Goal: Task Accomplishment & Management: Use online tool/utility

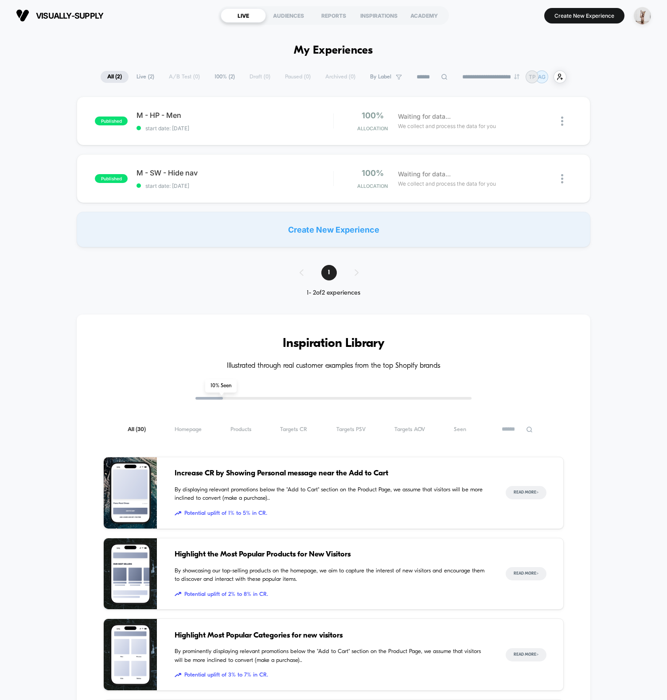
click at [27, 110] on div "published M - HP - Men start date: 8/25/2025 100% Allocation Waiting for data..…" at bounding box center [333, 172] width 667 height 151
click at [212, 48] on div "**********" at bounding box center [333, 648] width 667 height 1235
click at [620, 117] on div "published M - HP - Men start date: 8/25/2025 100% Allocation Waiting for data..…" at bounding box center [333, 172] width 667 height 151
click at [405, 224] on div "Create New Experience" at bounding box center [334, 229] width 514 height 35
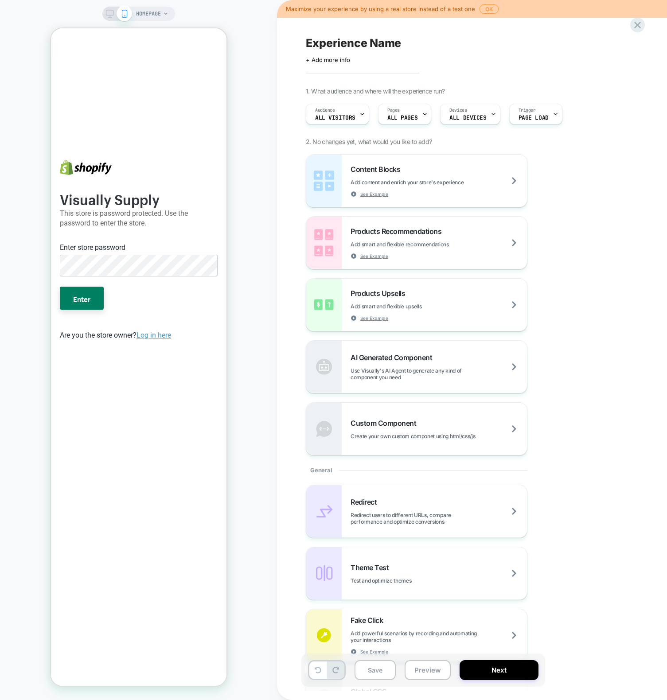
click at [254, 152] on div "HOMEPAGE" at bounding box center [138, 350] width 277 height 683
click at [241, 227] on div "HOMEPAGE" at bounding box center [138, 350] width 277 height 683
click at [158, 17] on span "HOMEPAGE" at bounding box center [148, 14] width 25 height 14
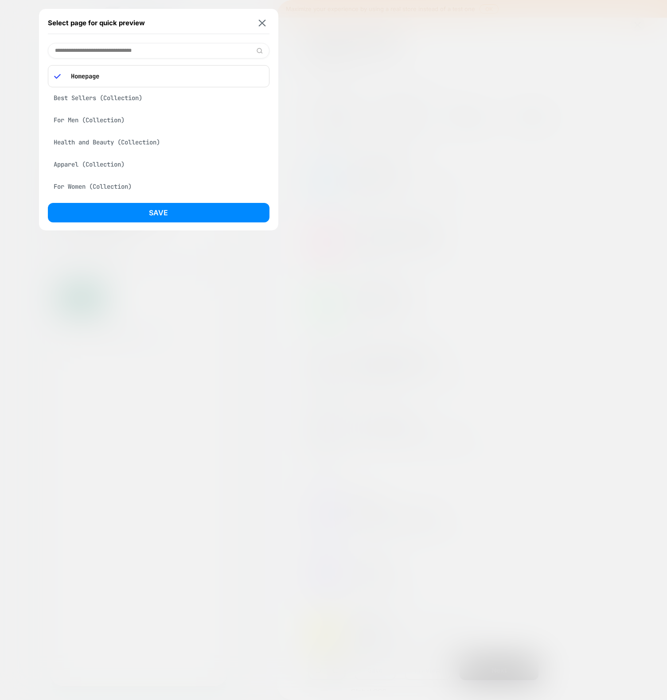
click at [111, 143] on div "Health and Beauty (Collection)" at bounding box center [159, 142] width 222 height 17
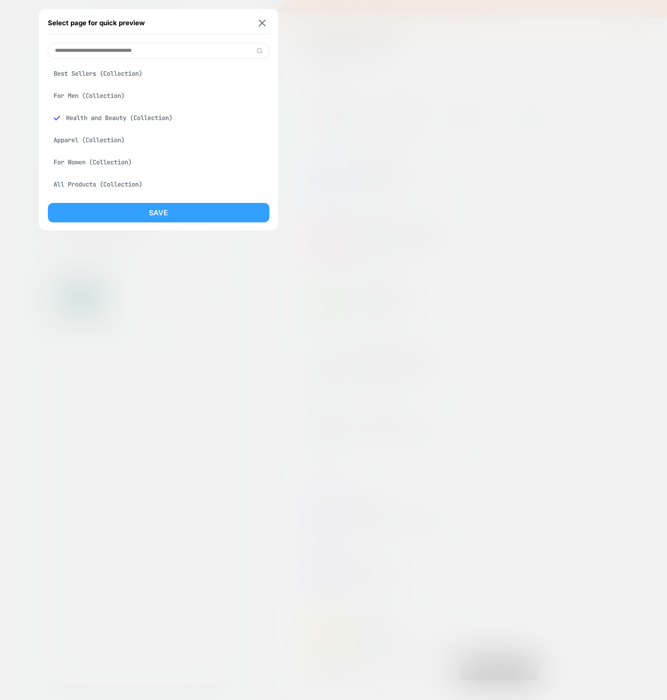
click at [121, 221] on button "Save" at bounding box center [159, 213] width 222 height 20
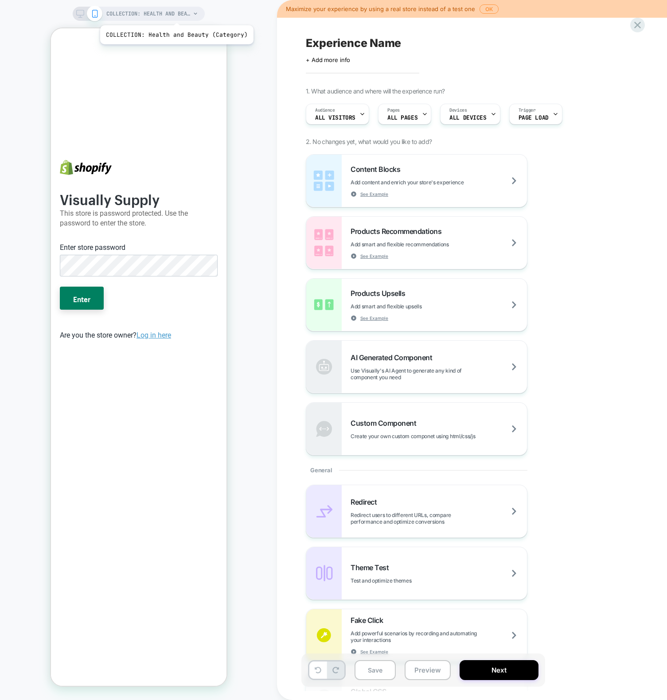
click at [175, 14] on span "COLLECTION: Health and Beauty (Category)" at bounding box center [148, 14] width 84 height 14
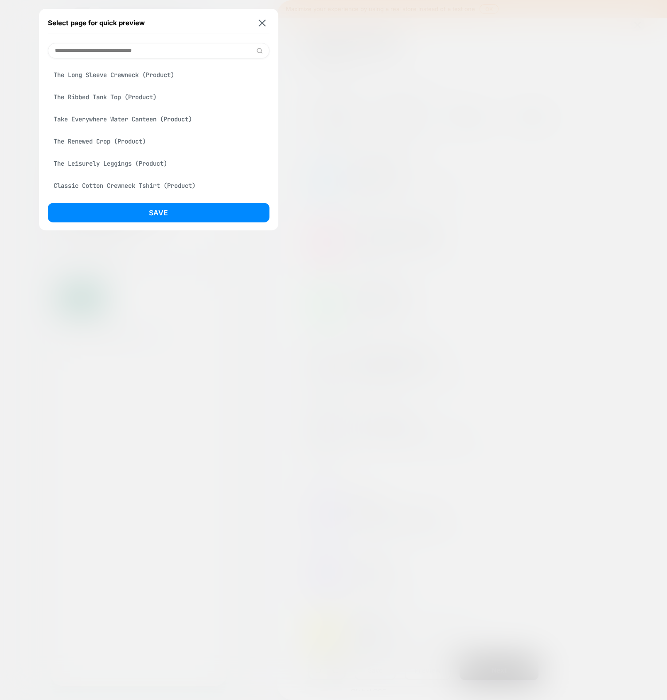
click at [120, 143] on div "The Renewed Crop (Product)" at bounding box center [159, 141] width 222 height 17
click at [155, 209] on button "Save" at bounding box center [159, 213] width 222 height 20
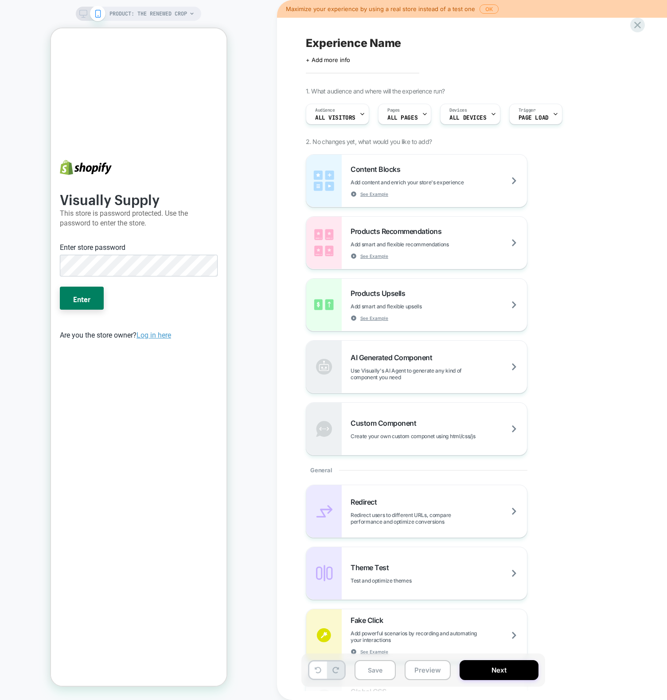
scroll to position [0, 0]
click at [59, 287] on button "Enter" at bounding box center [81, 298] width 44 height 23
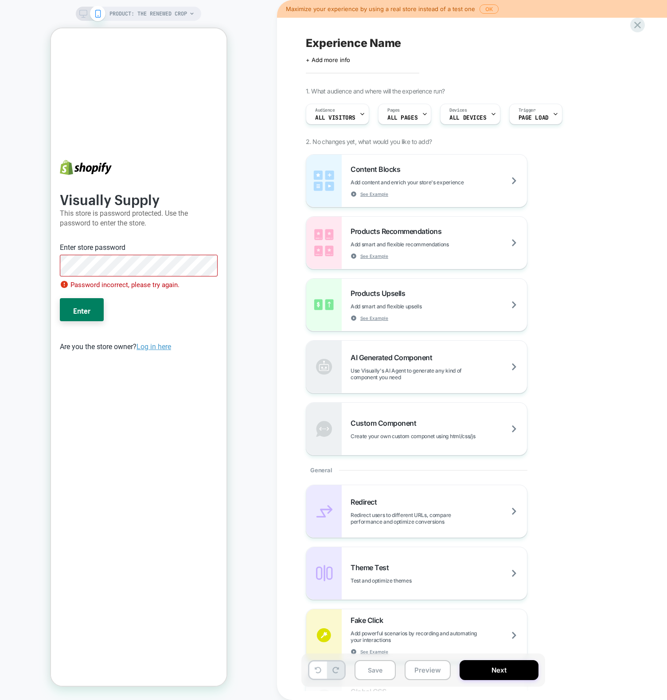
click at [59, 298] on button "Enter" at bounding box center [81, 309] width 44 height 23
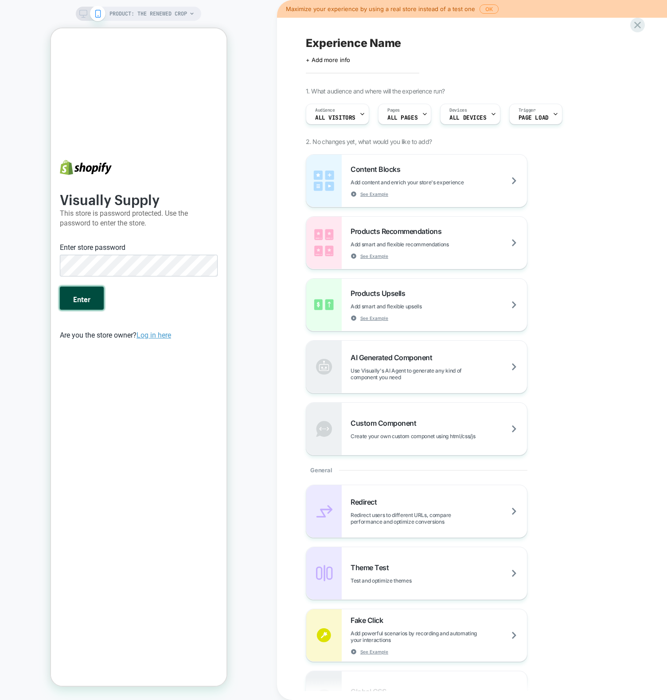
click at [81, 299] on button "Enter" at bounding box center [81, 298] width 44 height 23
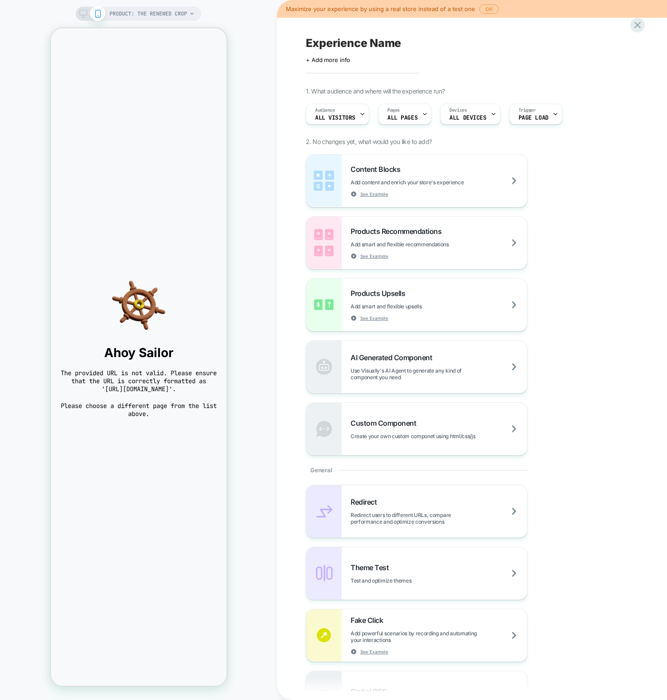
click at [255, 151] on div "PRODUCT: The Renewed Crop PRODUCT: The Renewed Crop" at bounding box center [138, 350] width 277 height 683
click at [161, 15] on span "PRODUCT: The Renewed Crop" at bounding box center [149, 14] width 78 height 14
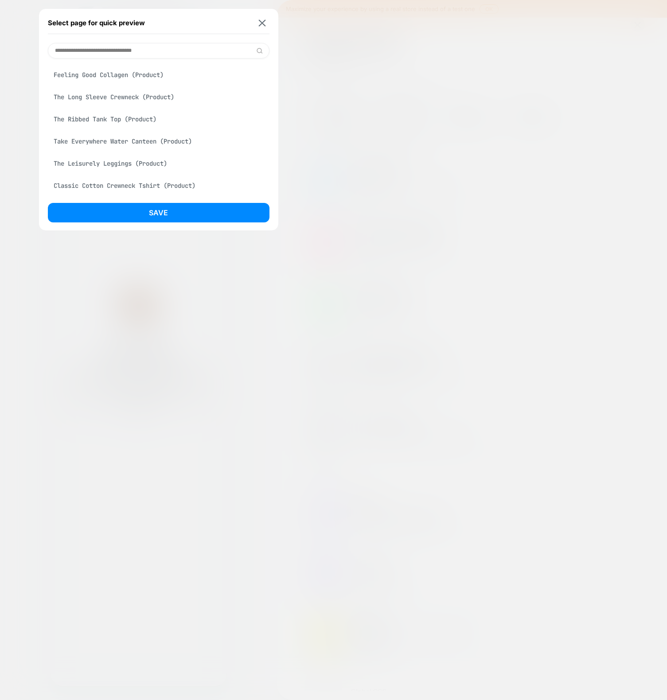
click at [125, 165] on div "The Leisurely Leggings (Product)" at bounding box center [159, 163] width 222 height 17
click at [147, 212] on button "Save" at bounding box center [159, 213] width 222 height 20
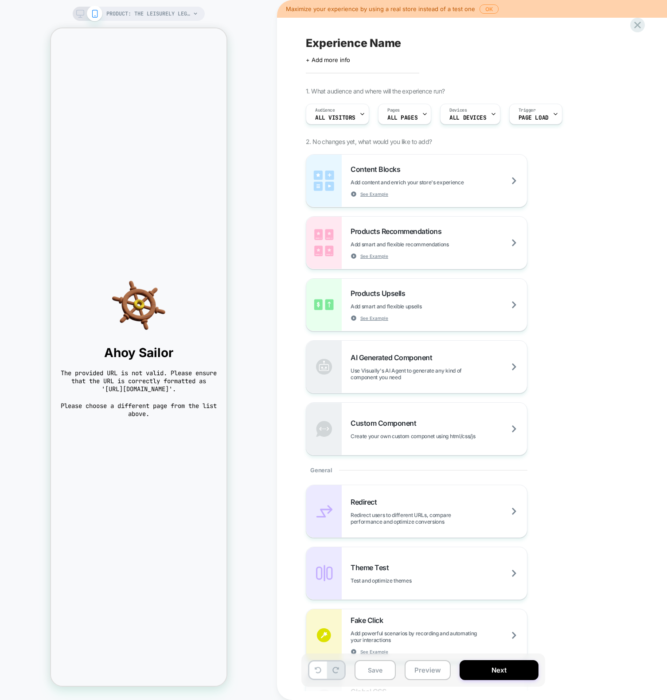
scroll to position [0, 0]
click at [191, 261] on body "Ahoy Sailor The provided URL is not valid. Please ensure that the URL is correc…" at bounding box center [139, 357] width 176 height 658
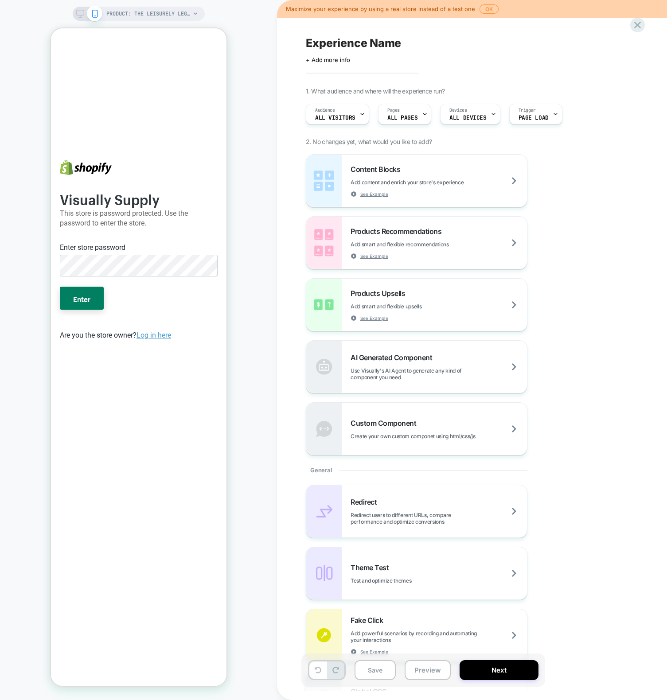
click at [114, 236] on div "Visually Supply This store is password protected. Use the password to enter the…" at bounding box center [138, 266] width 158 height 150
click at [59, 287] on button "Enter" at bounding box center [81, 298] width 44 height 23
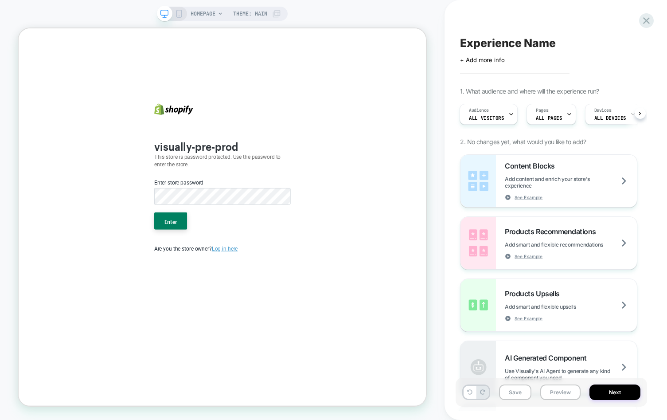
click at [289, 235] on div "Enter store password" at bounding box center [290, 235] width 185 height 12
click at [199, 274] on button "Enter" at bounding box center [221, 285] width 44 height 23
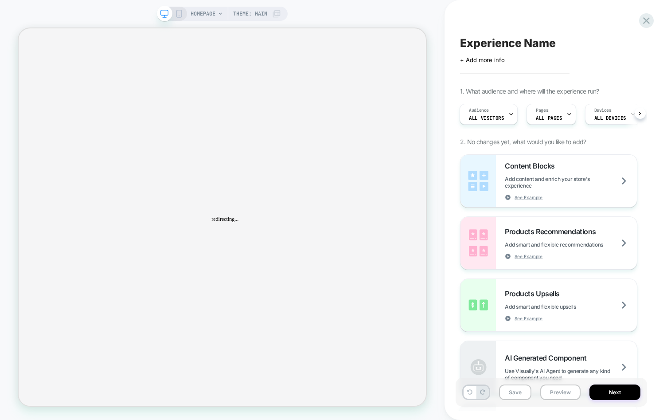
click at [215, 12] on span "HOMEPAGE" at bounding box center [203, 14] width 25 height 14
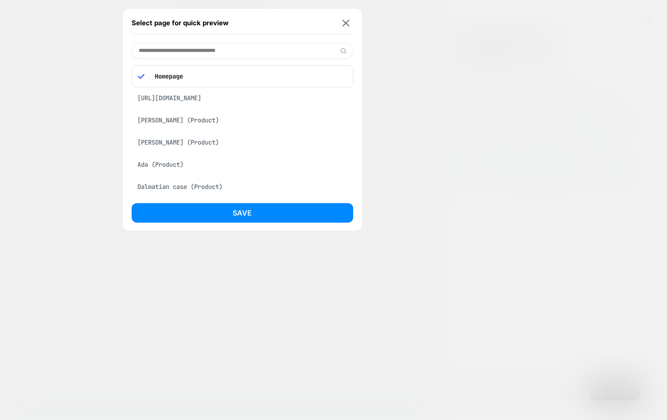
click at [184, 128] on div "Select page for quick preview Homepage https://www.reebok.com/products/reebok-b…" at bounding box center [333, 210] width 667 height 420
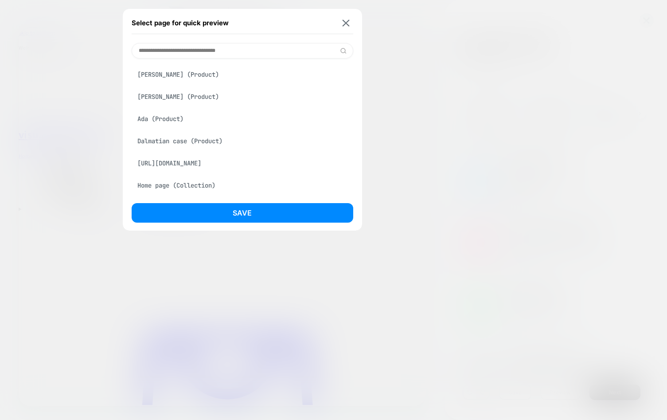
scroll to position [82, 0]
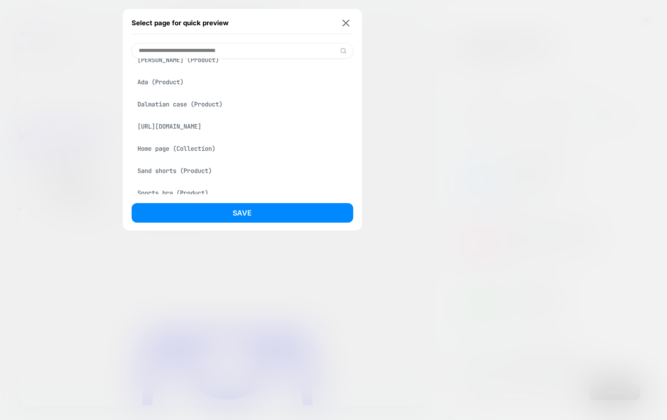
click at [174, 157] on div "Home page (Collection)" at bounding box center [243, 148] width 222 height 17
click at [188, 179] on div "Sand shorts (Product)" at bounding box center [243, 170] width 222 height 17
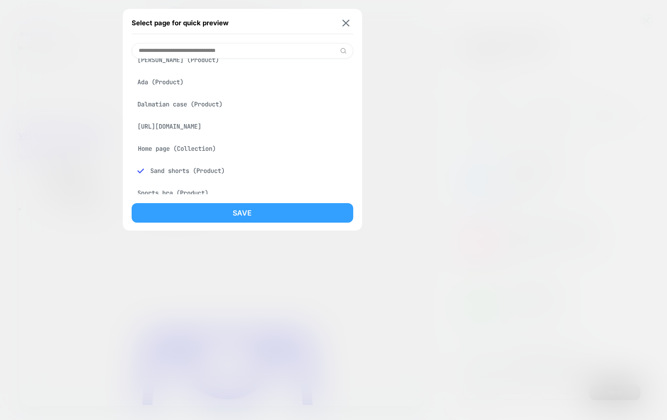
click at [212, 215] on button "Save" at bounding box center [243, 213] width 222 height 20
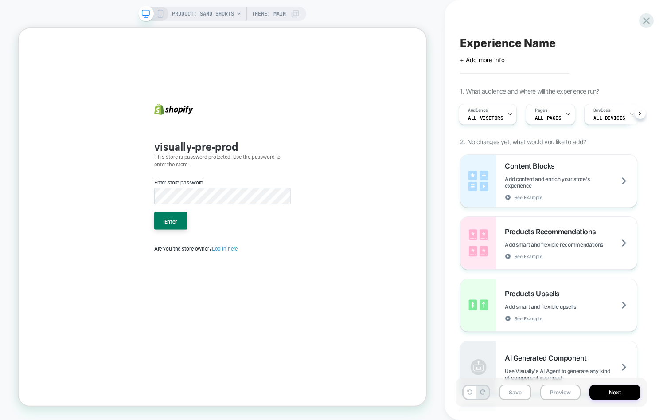
scroll to position [0, 0]
click at [199, 274] on button "Enter" at bounding box center [221, 285] width 44 height 23
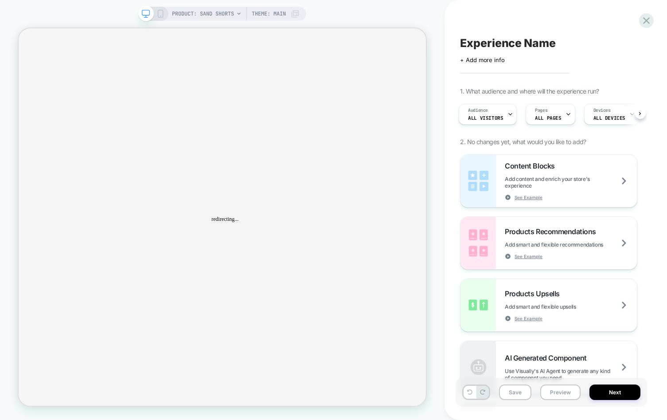
click at [359, 17] on div "PRODUCT: Sand shorts Theme: MAIN" at bounding box center [222, 210] width 445 height 402
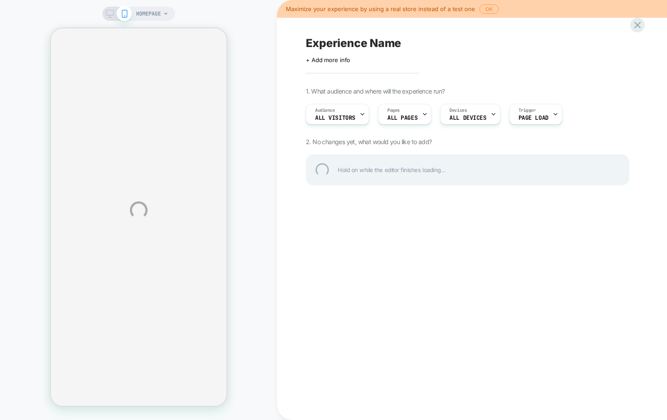
click at [250, 172] on div "HOMEPAGE Maximize your experience by using a real store instead of a test one O…" at bounding box center [333, 210] width 667 height 420
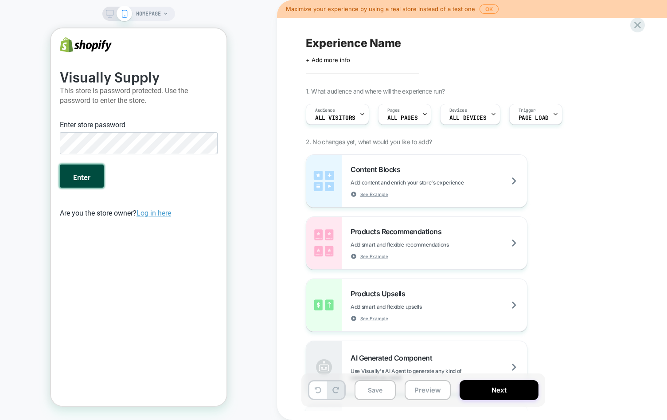
click at [67, 175] on button "Enter" at bounding box center [81, 175] width 44 height 23
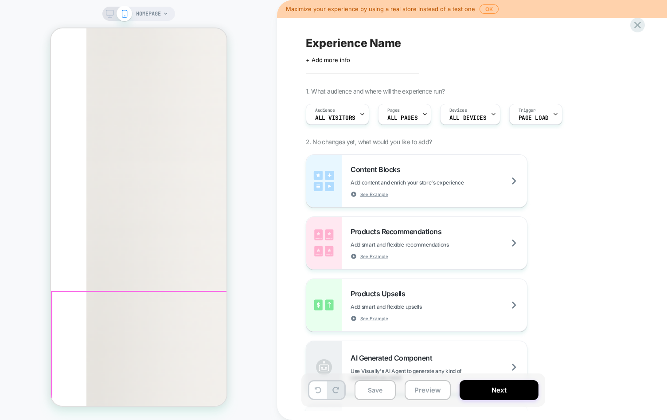
scroll to position [374, 0]
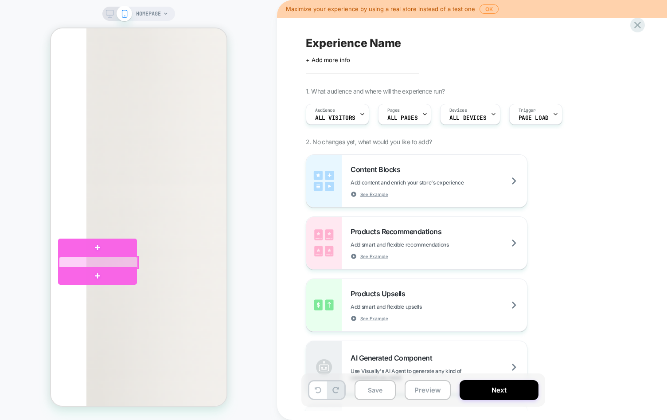
click at [75, 262] on div at bounding box center [98, 263] width 79 height 12
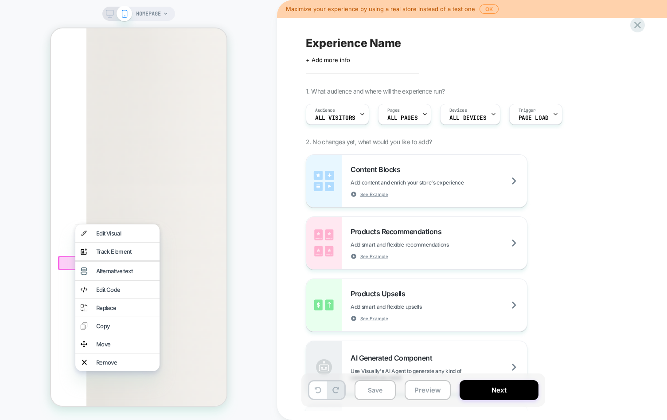
click at [253, 269] on div "HOMEPAGE" at bounding box center [138, 210] width 277 height 402
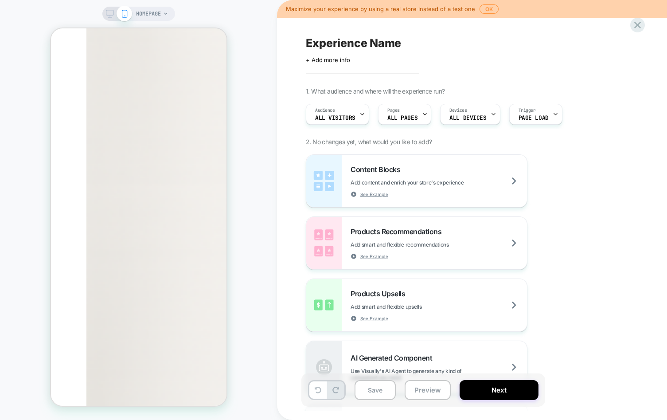
click at [144, 12] on span "HOMEPAGE" at bounding box center [148, 14] width 25 height 14
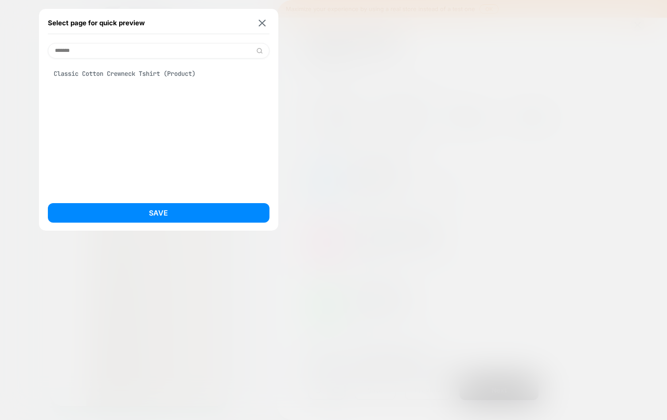
type input "*******"
click at [125, 72] on div "Classic Cotton Crewneck Tshirt (Product)" at bounding box center [159, 73] width 222 height 17
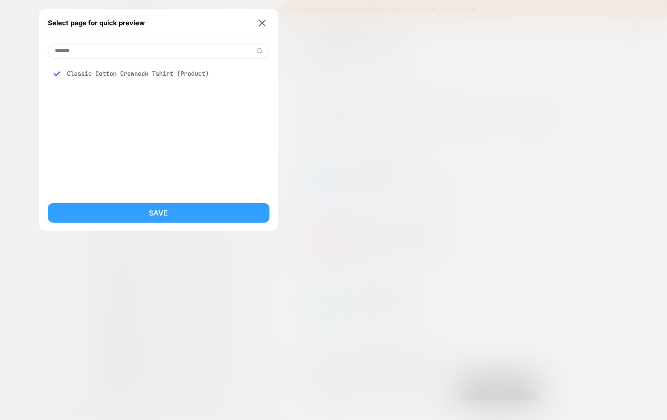
click at [160, 219] on button "Save" at bounding box center [159, 213] width 222 height 20
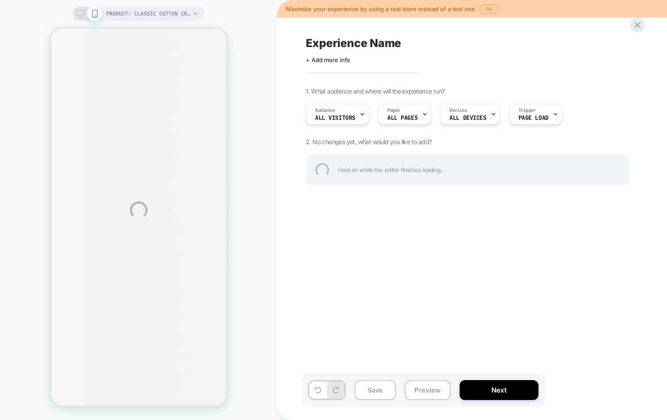
click at [431, 392] on div "PRODUCT: Classic Cotton Crewneck Tshirt PRODUCT: Classic Cotton Crewneck Tshirt…" at bounding box center [333, 210] width 667 height 420
click at [425, 389] on div "PRODUCT: Classic Cotton Crewneck Tshirt PRODUCT: Classic Cotton Crewneck Tshirt…" at bounding box center [333, 210] width 667 height 420
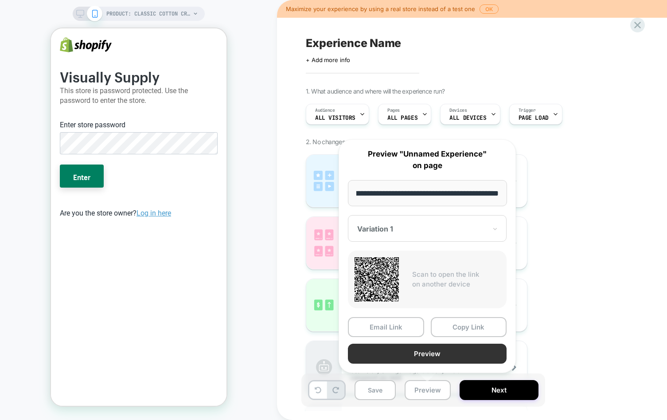
scroll to position [0, 0]
click at [418, 355] on button "Preview" at bounding box center [427, 354] width 159 height 20
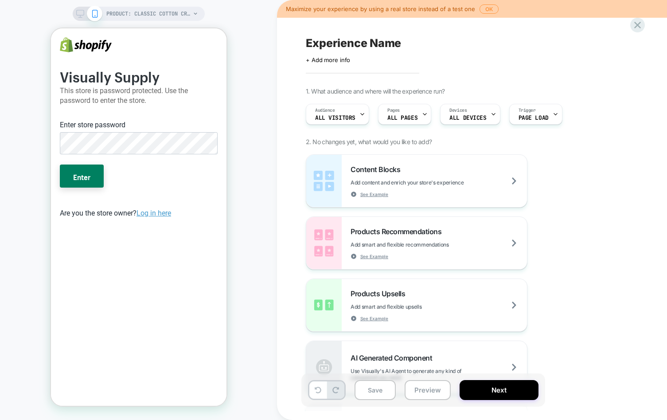
click at [160, 20] on span "PRODUCT: Classic Cotton Crewneck Tshirt" at bounding box center [148, 14] width 84 height 14
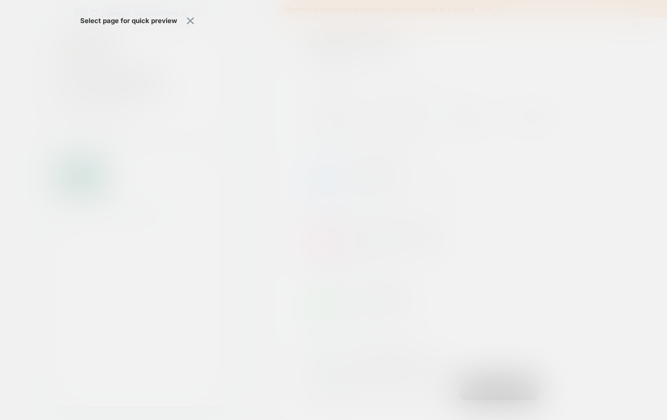
click at [163, 12] on div "Select page for quick preview" at bounding box center [138, 21] width 117 height 22
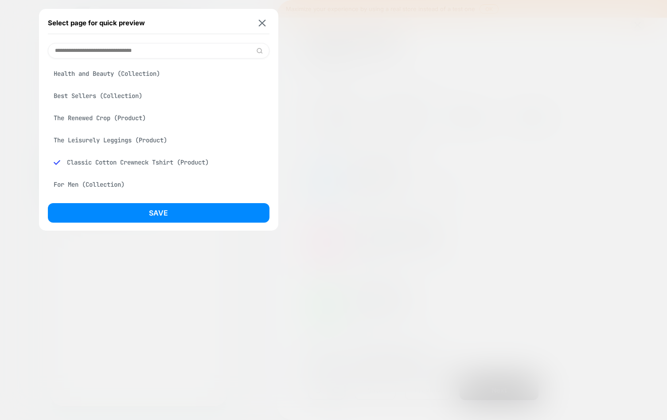
click at [125, 44] on input at bounding box center [159, 51] width 222 height 16
paste input "**********"
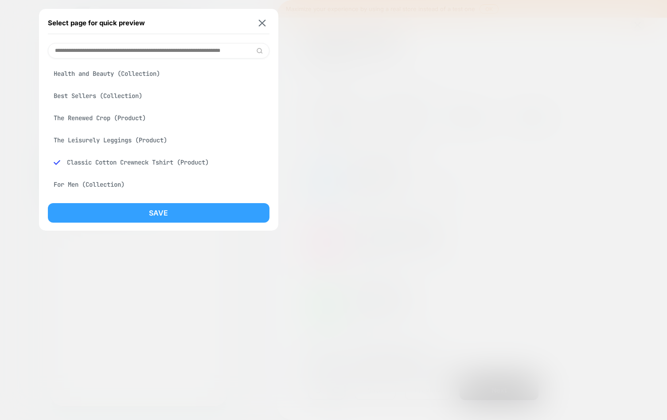
scroll to position [0, 39]
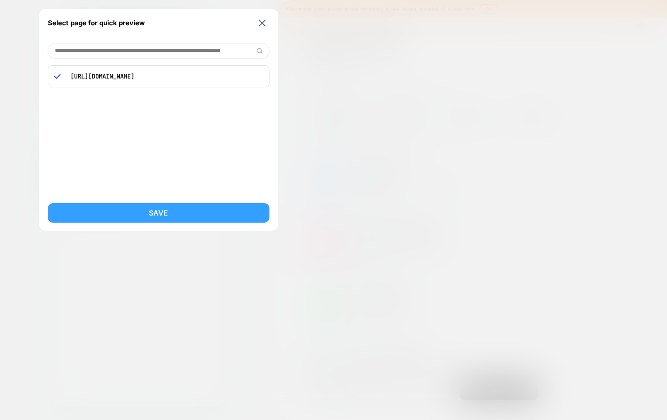
type input "**********"
click at [126, 214] on button "Save" at bounding box center [159, 213] width 222 height 20
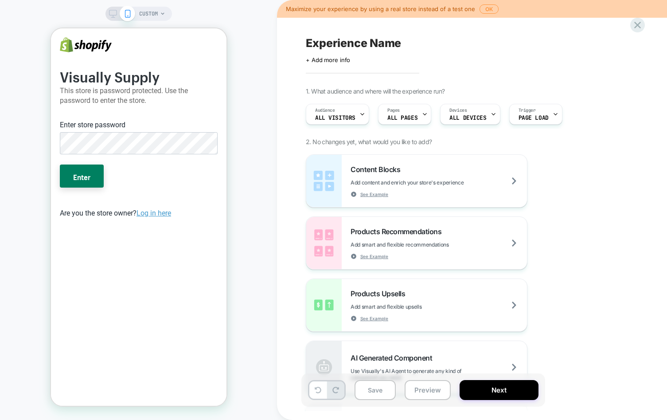
scroll to position [0, 0]
click at [88, 184] on button "Enter" at bounding box center [81, 175] width 44 height 23
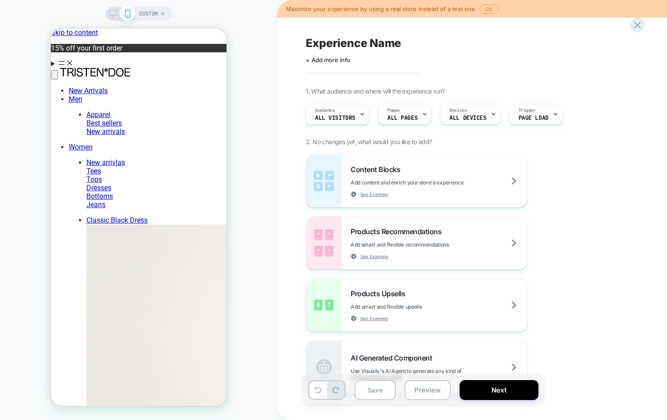
click at [279, 262] on div "Experience Name Click to edit experience details + Add more info 1. What audien…" at bounding box center [472, 210] width 390 height 420
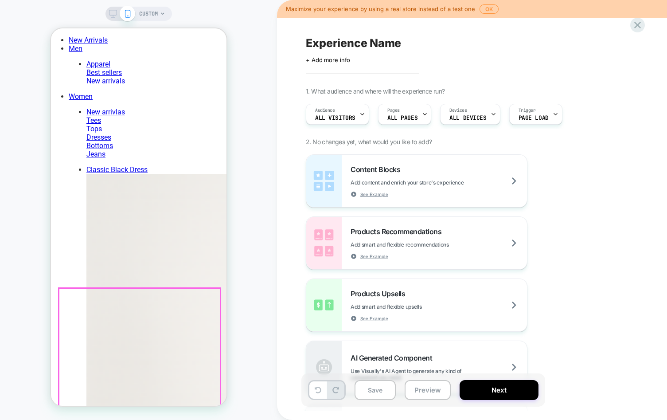
scroll to position [253, 0]
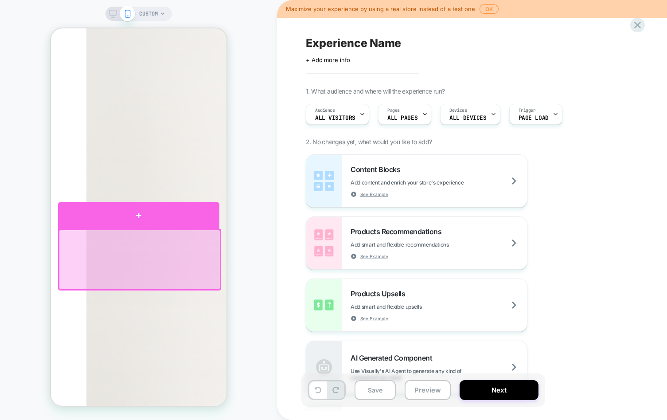
click at [151, 216] on div at bounding box center [138, 215] width 161 height 27
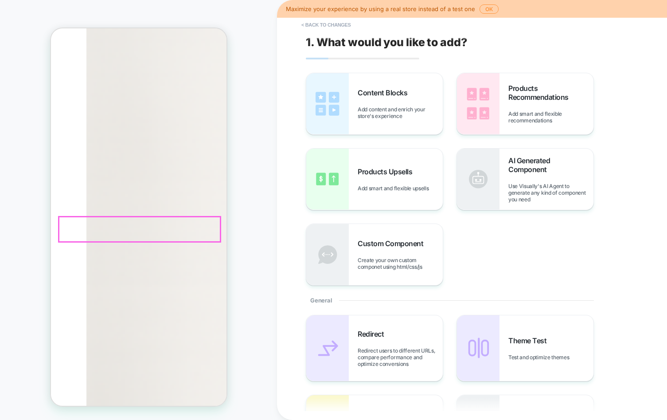
scroll to position [282, 0]
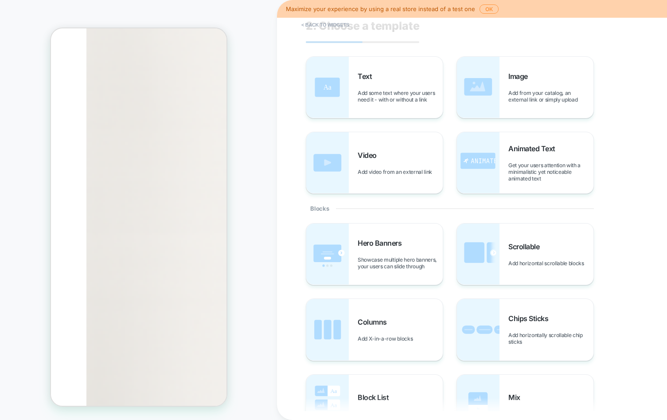
scroll to position [0, 0]
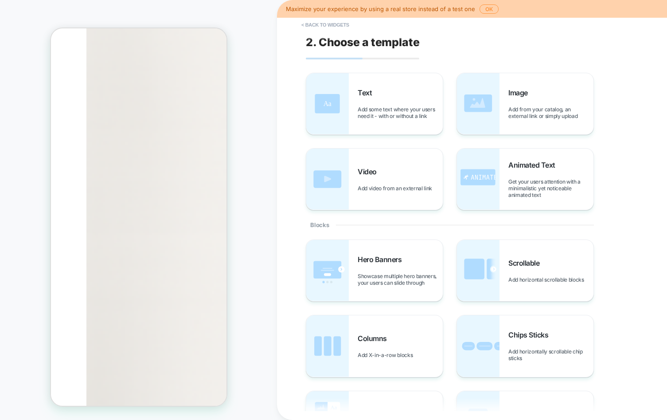
click at [486, 13] on div "Maximize your experience by using a real store instead of a test one OK" at bounding box center [472, 9] width 390 height 18
click at [486, 12] on button "OK" at bounding box center [489, 8] width 19 height 9
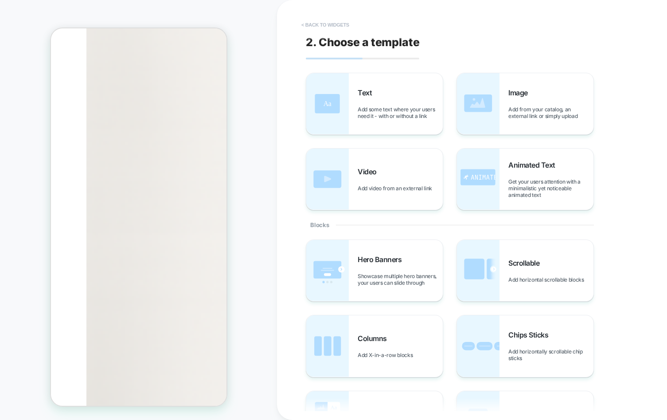
click at [328, 27] on button "< Back to widgets" at bounding box center [325, 25] width 57 height 14
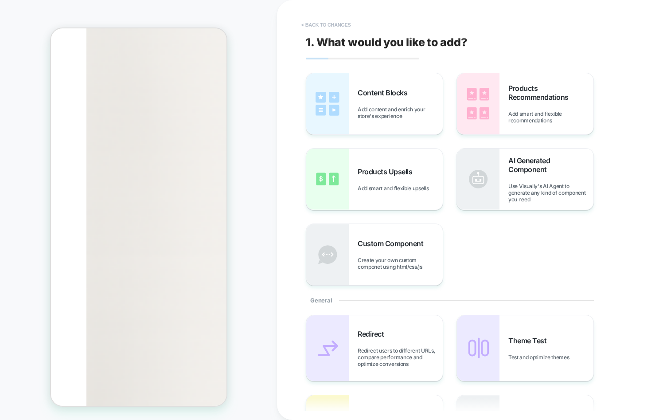
scroll to position [282, 0]
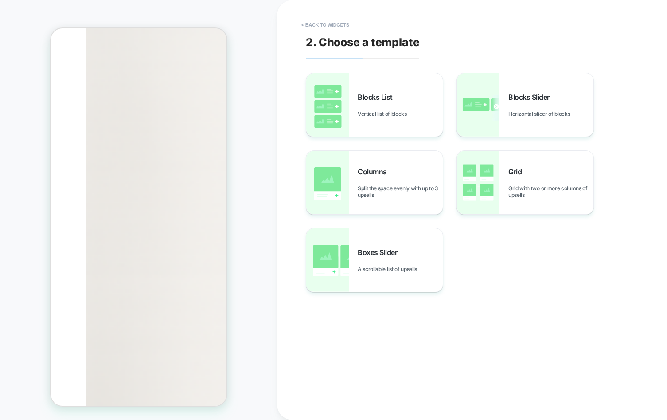
scroll to position [325, 0]
click at [403, 266] on div "Boxes Slider A scrollable list of upsells" at bounding box center [400, 260] width 85 height 24
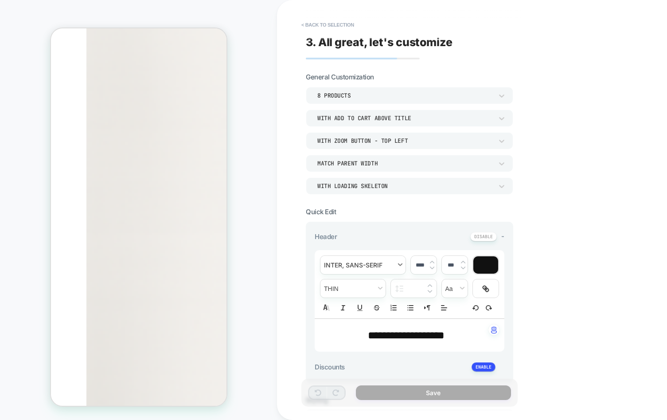
type textarea "*"
click at [324, 28] on button "< Back to selection" at bounding box center [328, 25] width 62 height 14
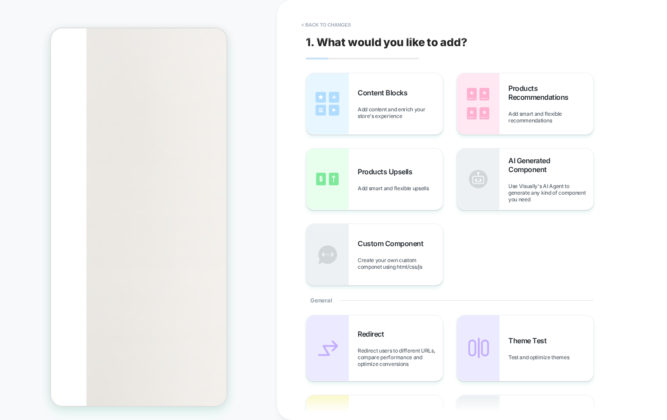
scroll to position [282, 0]
click at [323, 30] on button "< Back to changes" at bounding box center [326, 25] width 59 height 14
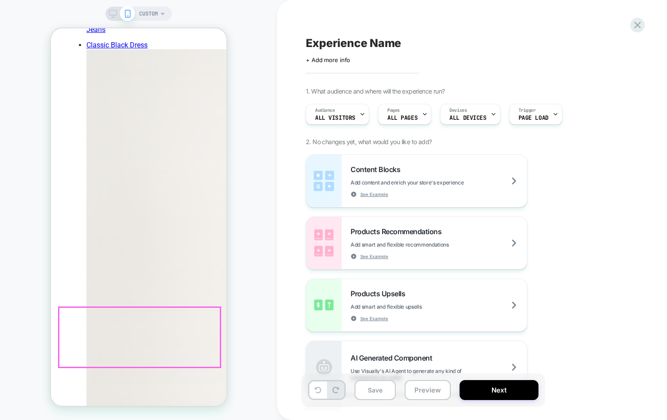
scroll to position [0, 0]
